Goal: Task Accomplishment & Management: Use online tool/utility

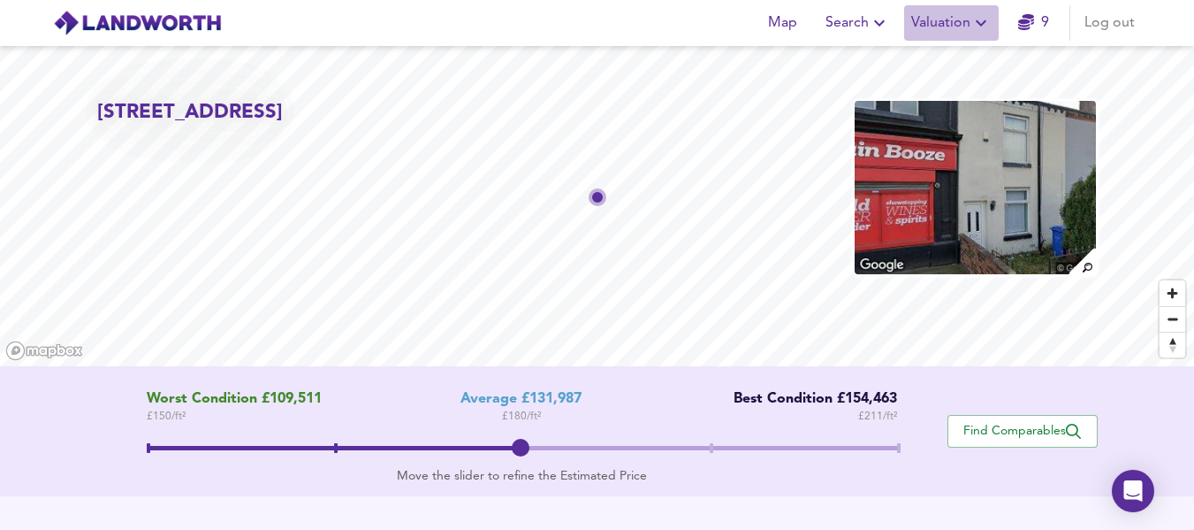
click at [961, 24] on span "Valuation" at bounding box center [952, 23] width 80 height 25
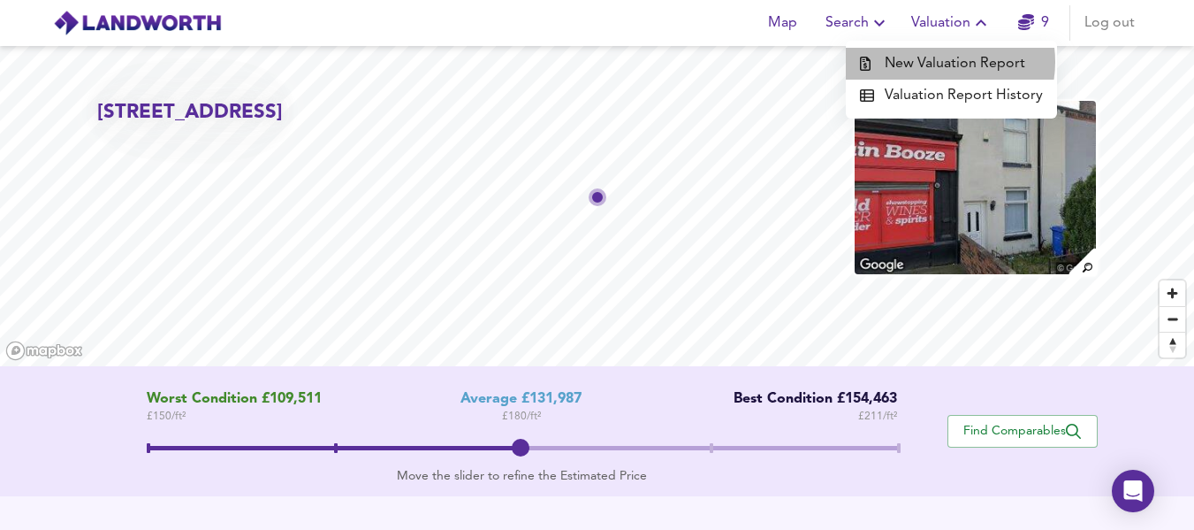
click at [945, 63] on li "New Valuation Report" at bounding box center [951, 64] width 211 height 32
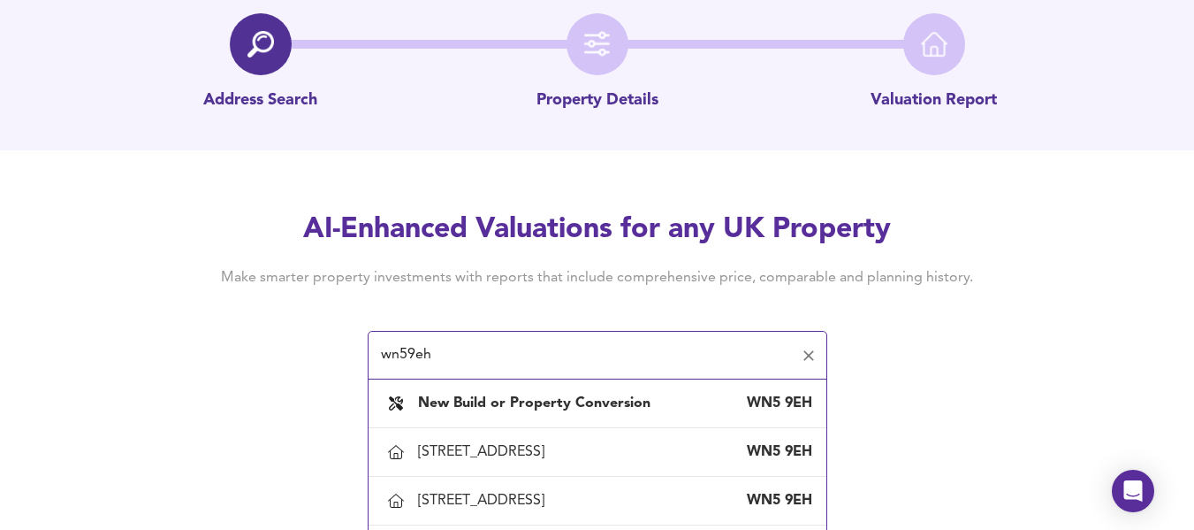
scroll to position [133, 0]
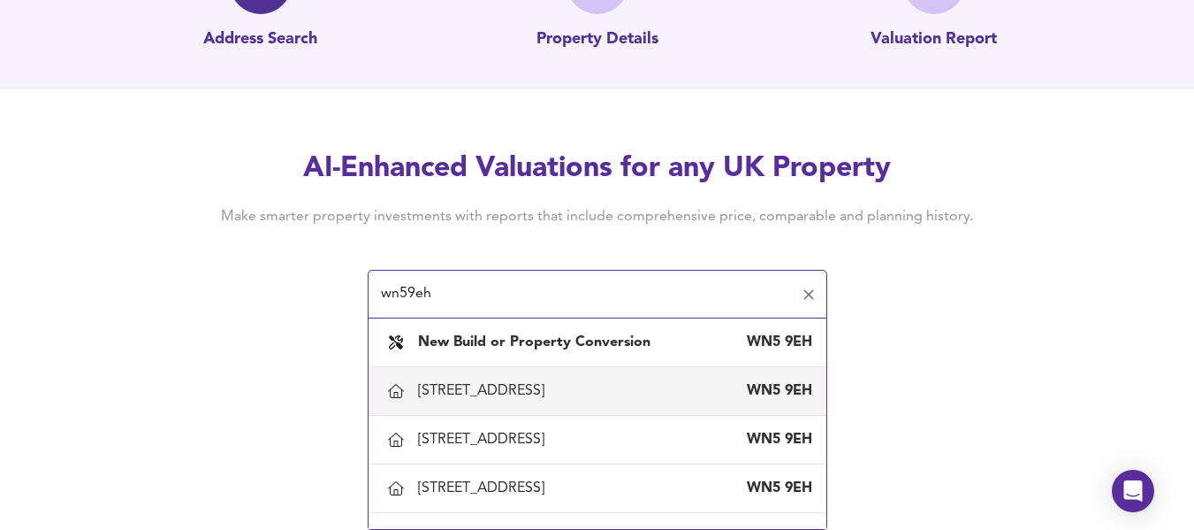
click at [513, 383] on div "[STREET_ADDRESS]" at bounding box center [484, 390] width 133 height 19
type input "[STREET_ADDRESS]"
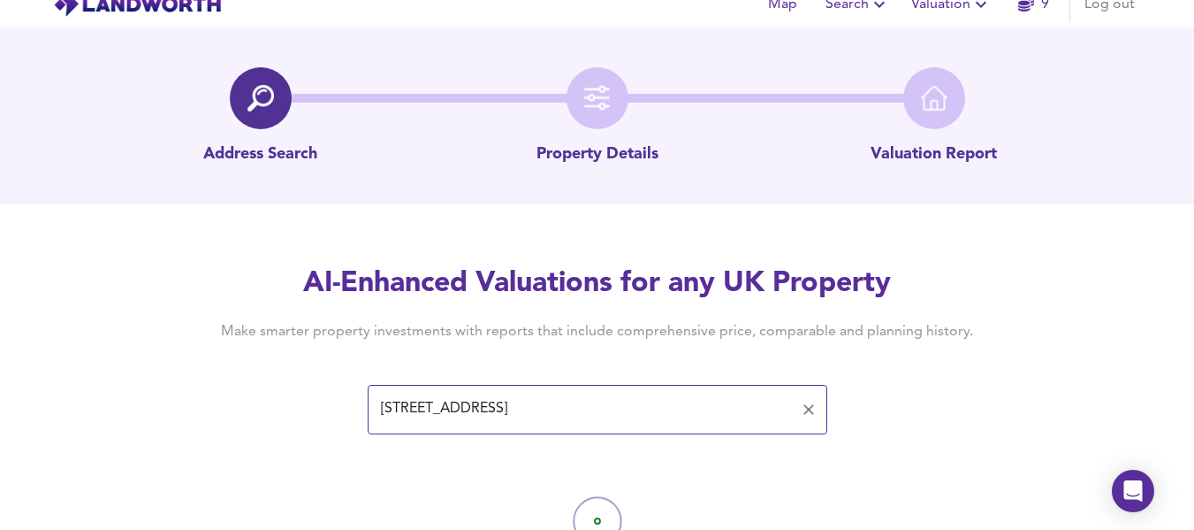
scroll to position [98, 0]
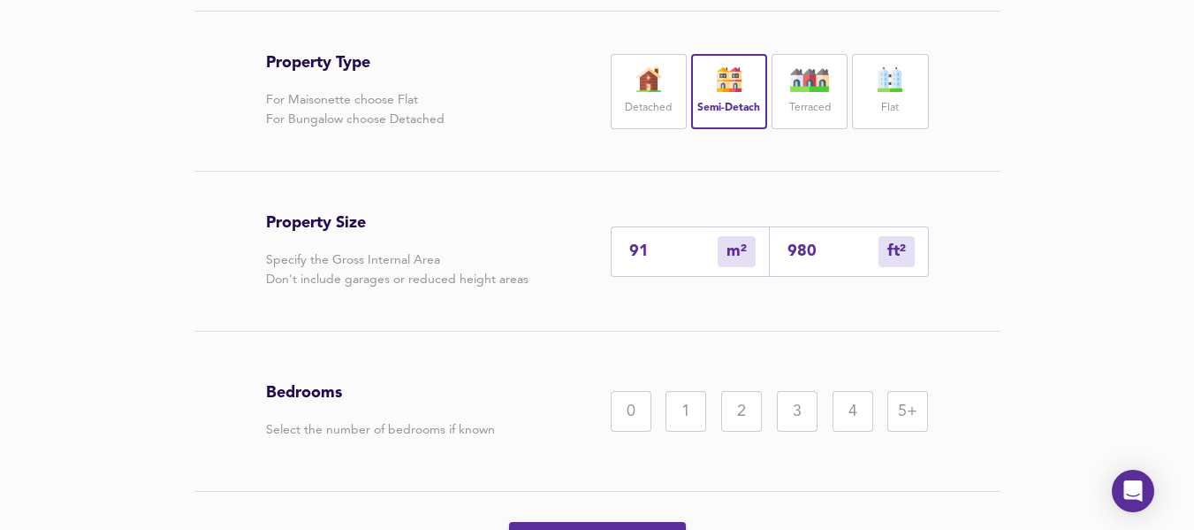
scroll to position [452, 0]
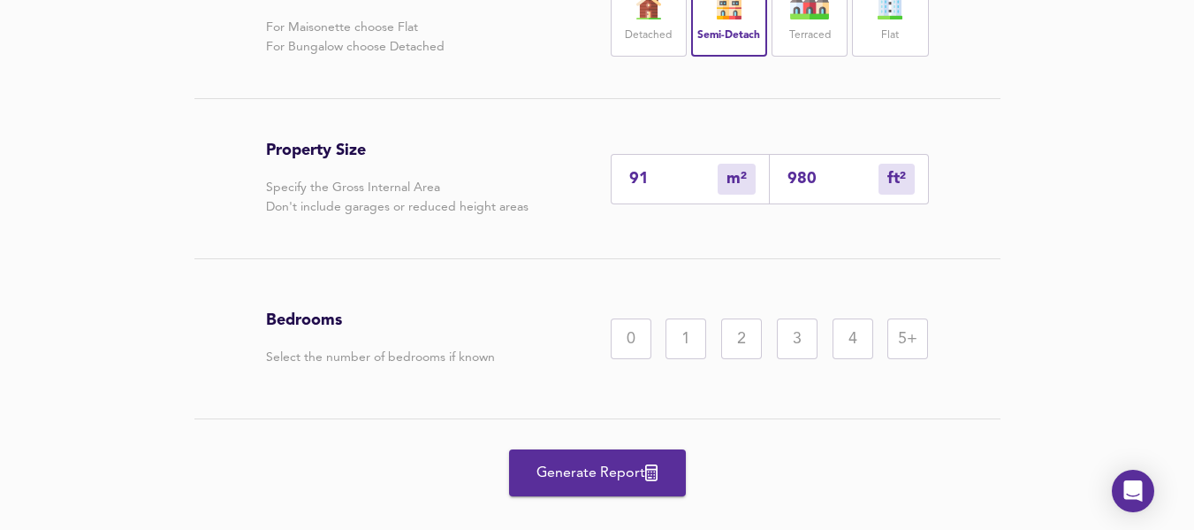
click at [750, 345] on div "2" at bounding box center [741, 338] width 41 height 41
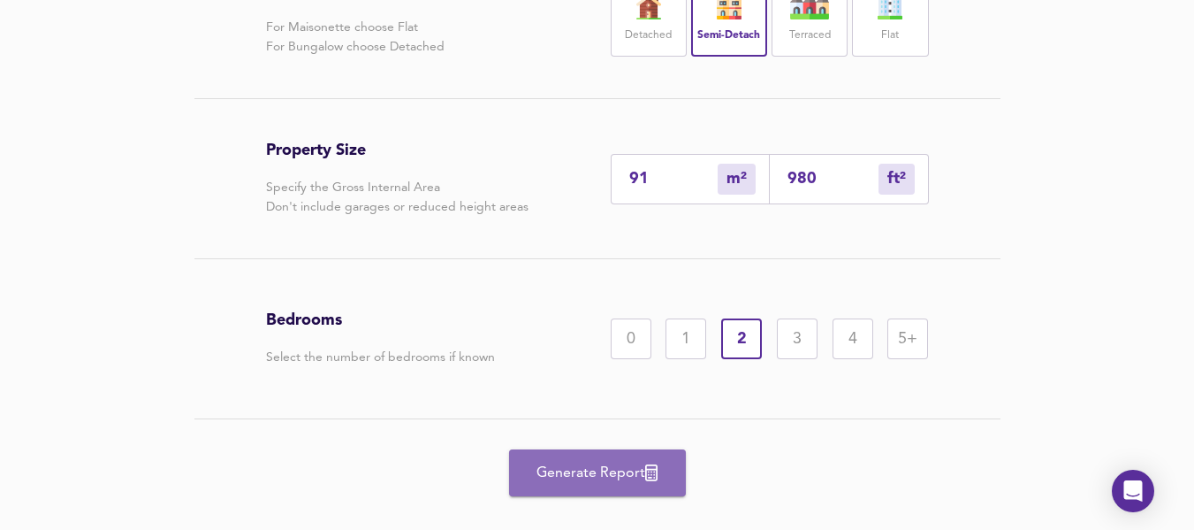
click at [645, 461] on span "Generate Report" at bounding box center [597, 473] width 141 height 25
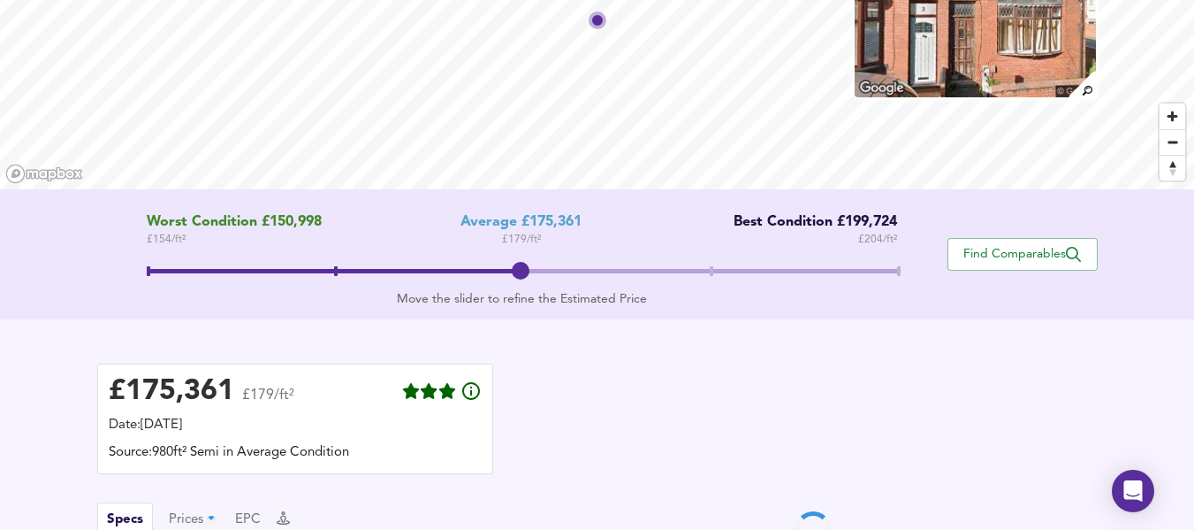
scroll to position [265, 0]
